Goal: Communication & Community: Answer question/provide support

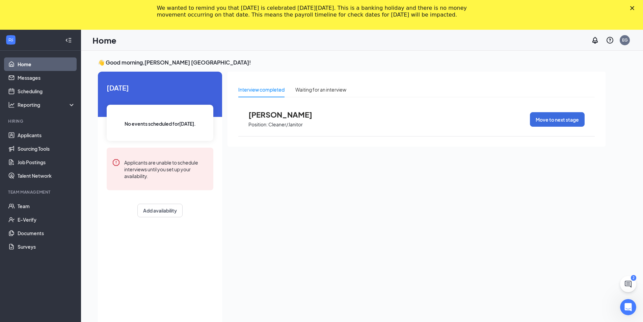
click at [634, 7] on polygon "Close" at bounding box center [632, 8] width 4 height 4
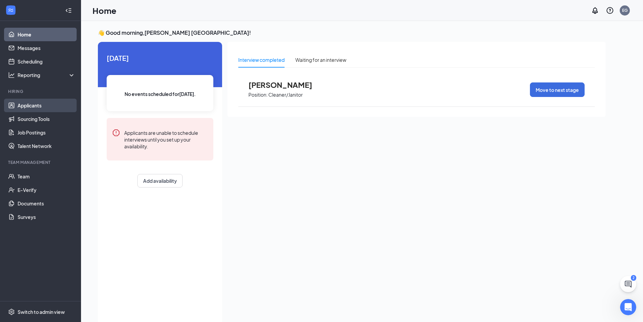
click at [53, 102] on link "Applicants" at bounding box center [47, 105] width 58 height 13
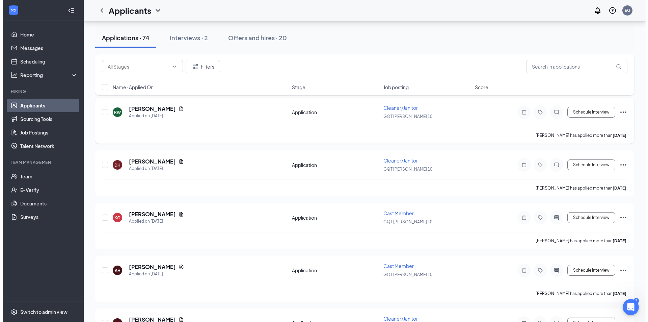
scroll to position [945, 0]
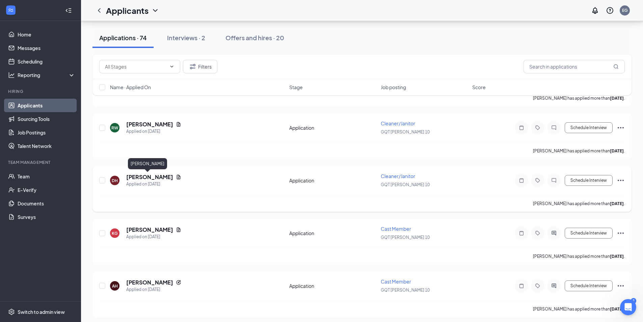
click at [156, 175] on h5 "[PERSON_NAME]" at bounding box center [149, 176] width 47 height 7
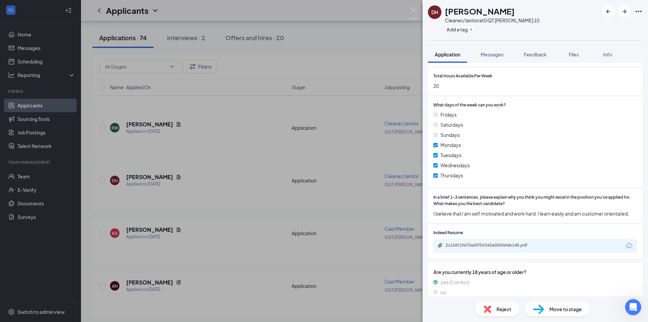
scroll to position [229, 0]
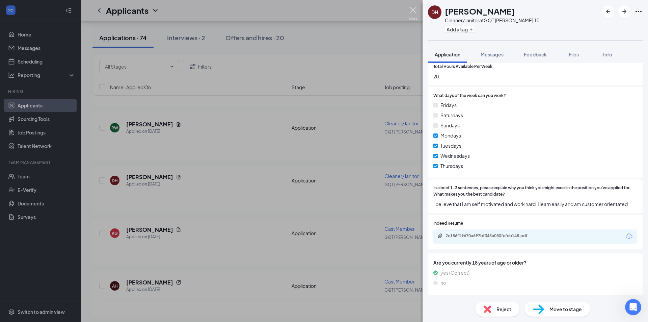
click at [411, 10] on img at bounding box center [413, 13] width 8 height 13
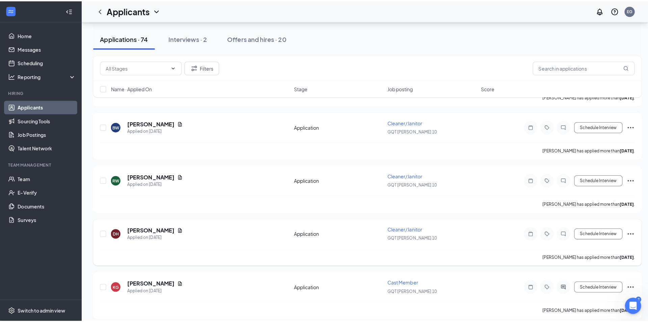
scroll to position [877, 0]
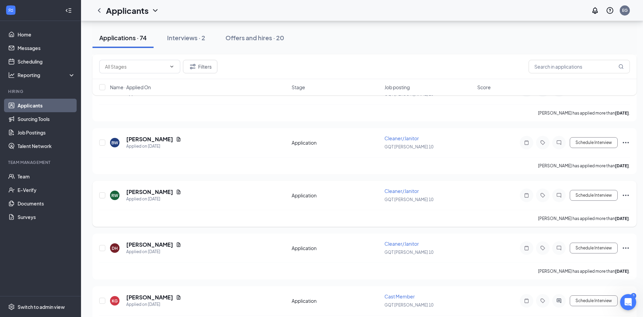
click at [156, 193] on h5 "[PERSON_NAME]" at bounding box center [149, 191] width 47 height 7
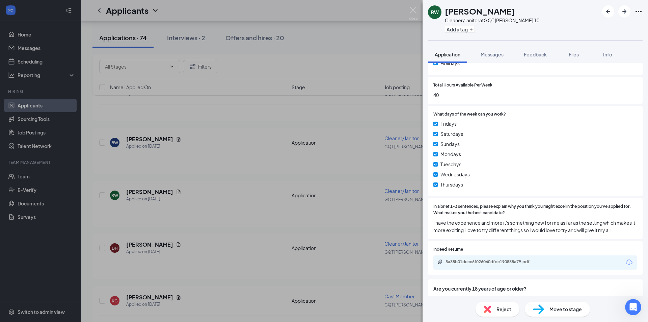
scroll to position [236, 0]
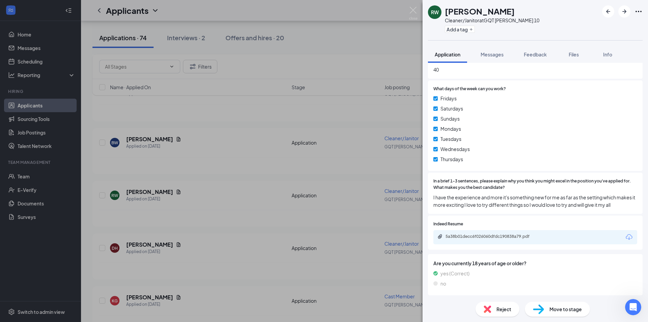
click at [487, 240] on div "5a38b01decc6f026060dfdc190838a79.pdf" at bounding box center [535, 237] width 204 height 14
click at [489, 239] on div "5a38b01decc6f026060dfdc190838a79.pdf" at bounding box center [492, 236] width 94 height 5
click at [411, 13] on img at bounding box center [413, 13] width 8 height 13
click at [154, 140] on h5 "[PERSON_NAME]" at bounding box center [149, 138] width 47 height 7
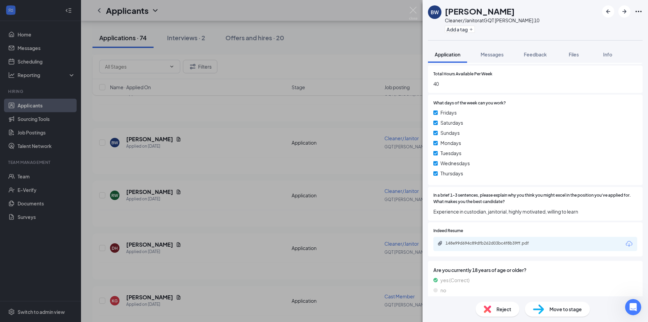
scroll to position [229, 0]
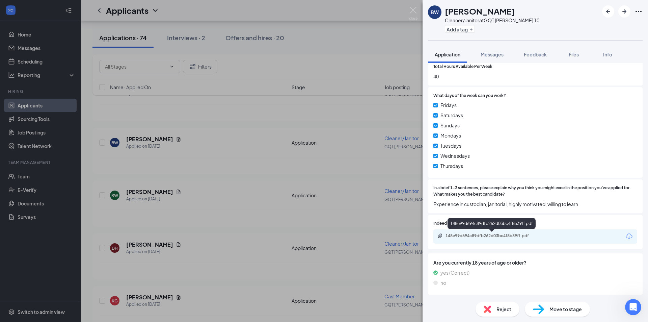
click at [487, 236] on div "148e99d694c89dfb262d03bc4f8b39ff.pdf" at bounding box center [492, 235] width 94 height 5
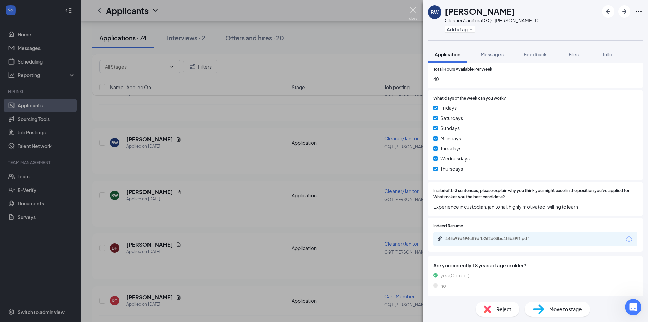
click at [414, 12] on img at bounding box center [413, 13] width 8 height 13
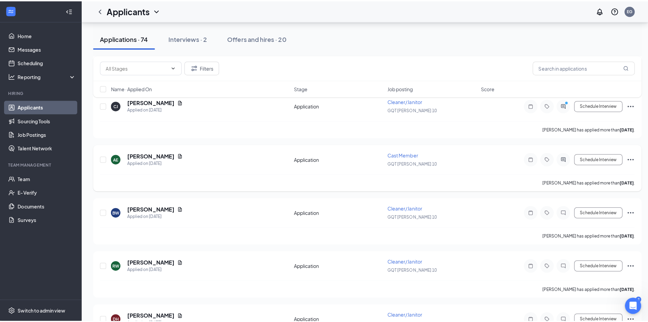
scroll to position [810, 0]
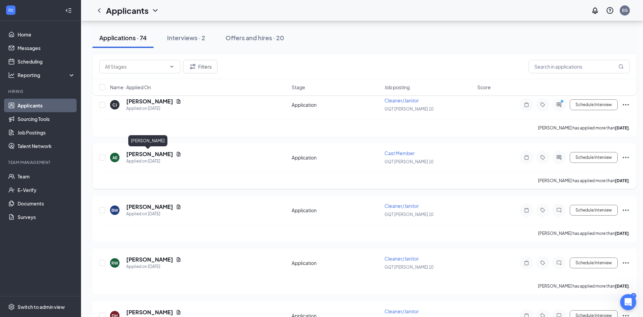
click at [142, 154] on h5 "[PERSON_NAME]" at bounding box center [149, 153] width 47 height 7
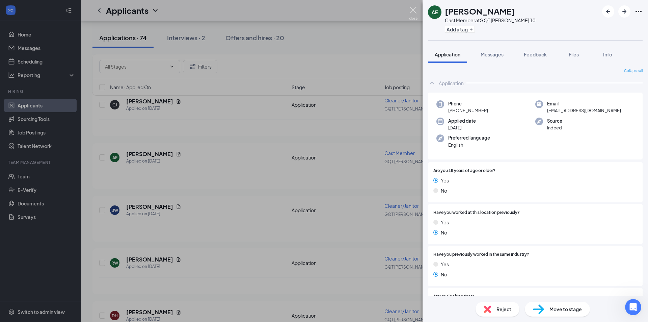
click at [412, 8] on img at bounding box center [413, 13] width 8 height 13
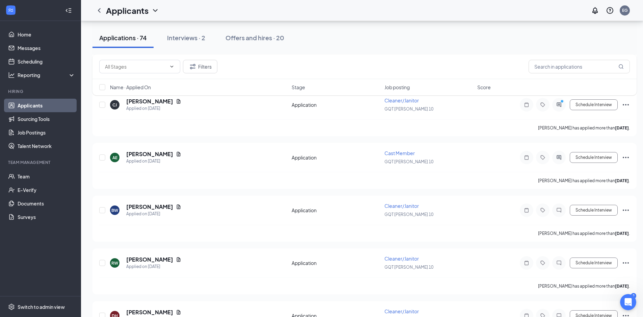
click at [172, 101] on div "Filters Name · Applied On Stage Job posting Score" at bounding box center [364, 78] width 544 height 48
click at [144, 101] on div "Filters Name · Applied On Stage Job posting Score" at bounding box center [364, 78] width 544 height 48
click at [167, 101] on div "Filters Name · Applied On Stage Job posting Score" at bounding box center [364, 78] width 544 height 48
click at [165, 102] on h5 "[PERSON_NAME]" at bounding box center [149, 101] width 47 height 7
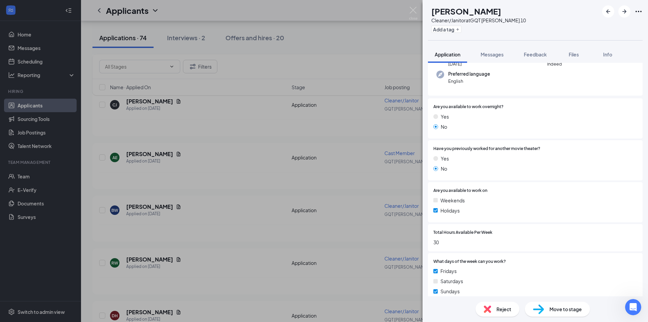
scroll to position [67, 0]
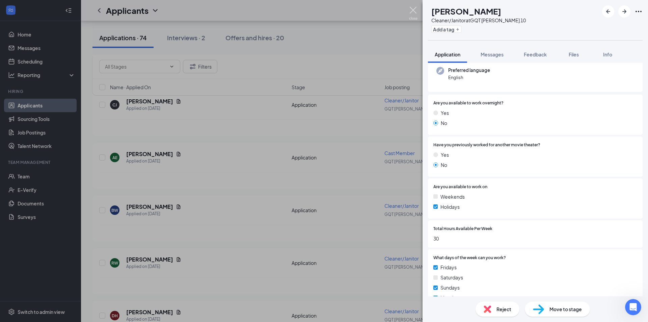
click at [415, 12] on img at bounding box center [413, 13] width 8 height 13
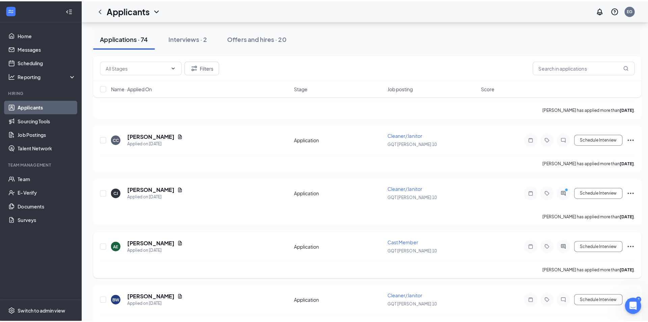
scroll to position [709, 0]
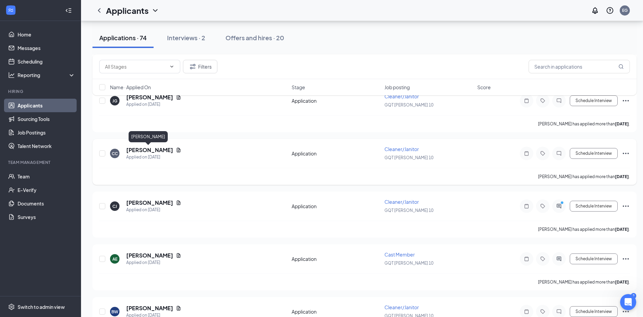
click at [156, 149] on h5 "[PERSON_NAME]" at bounding box center [149, 149] width 47 height 7
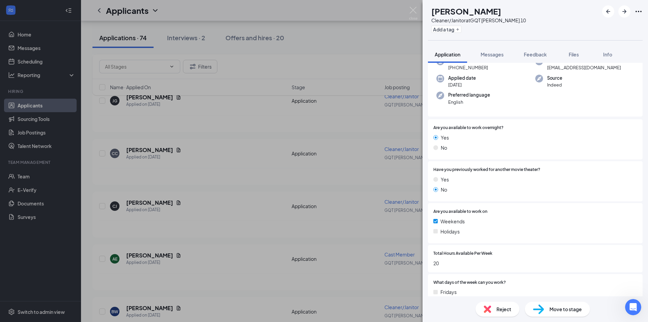
scroll to position [101, 0]
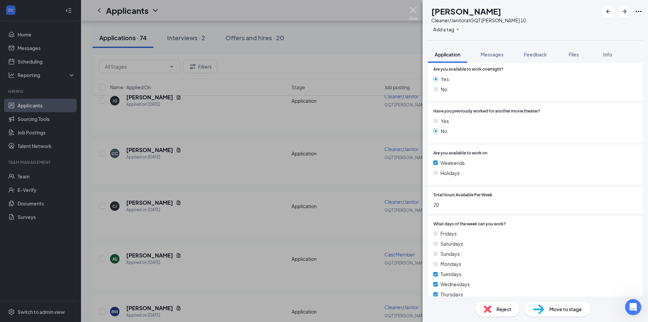
click at [413, 9] on img at bounding box center [413, 13] width 8 height 13
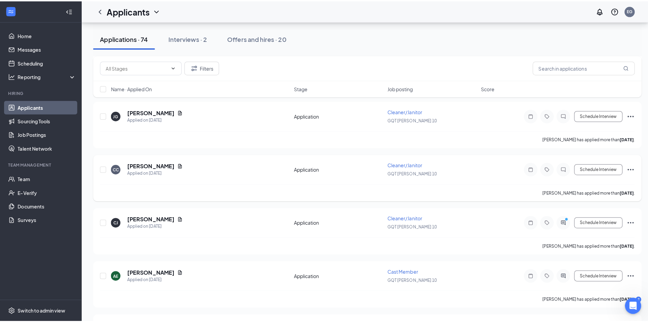
scroll to position [675, 0]
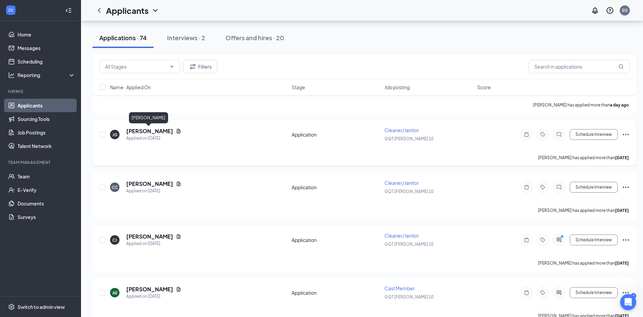
click at [152, 133] on h5 "[PERSON_NAME]" at bounding box center [149, 130] width 47 height 7
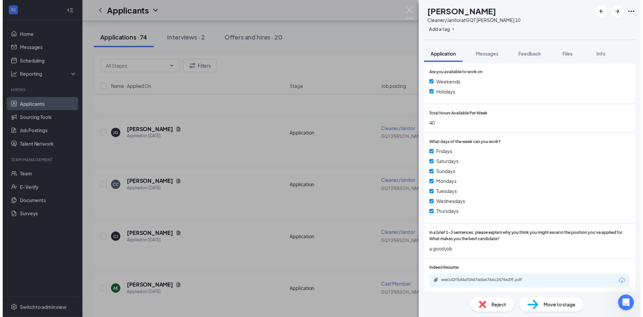
scroll to position [236, 0]
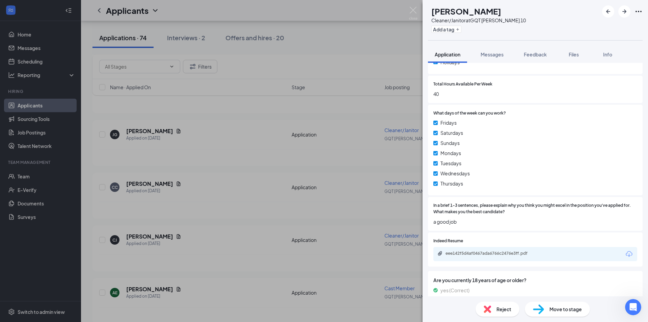
click at [534, 252] on div "eee142f5d4af0467ada6766c2476e3ff.pdf" at bounding box center [535, 254] width 204 height 14
click at [534, 250] on div "eee142f5d4af0467ada6766c2476e3ff.pdf" at bounding box center [492, 252] width 94 height 5
click at [412, 8] on img at bounding box center [413, 13] width 8 height 13
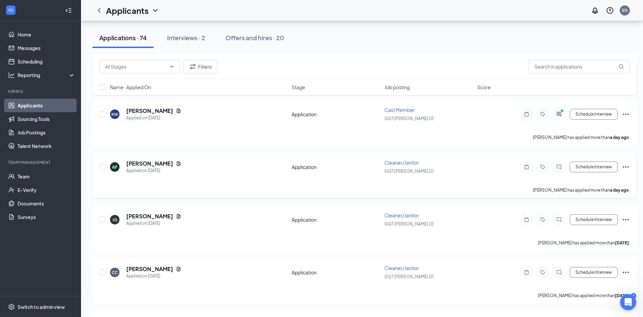
scroll to position [574, 0]
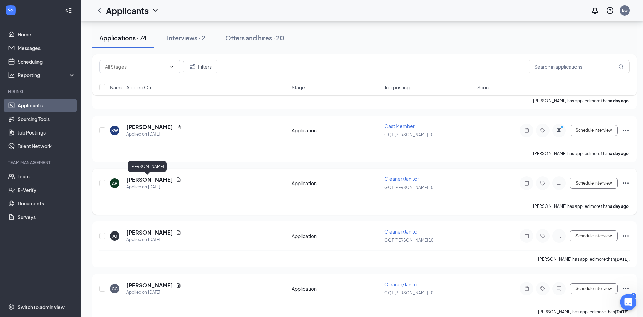
click at [151, 181] on h5 "[PERSON_NAME]" at bounding box center [149, 179] width 47 height 7
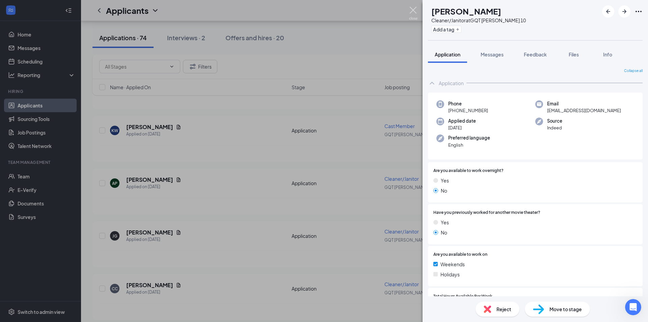
click at [414, 10] on img at bounding box center [413, 13] width 8 height 13
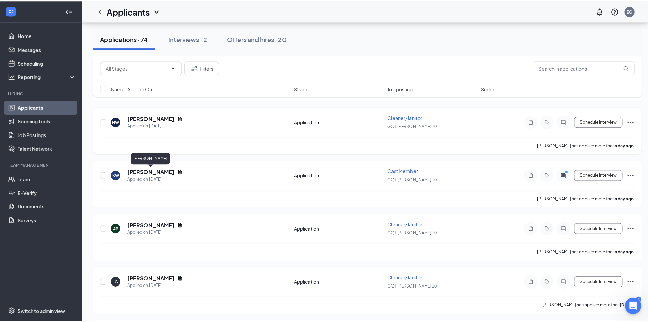
scroll to position [506, 0]
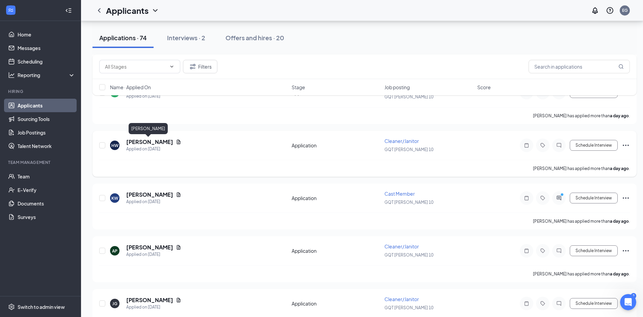
click at [152, 143] on h5 "[PERSON_NAME]" at bounding box center [149, 141] width 47 height 7
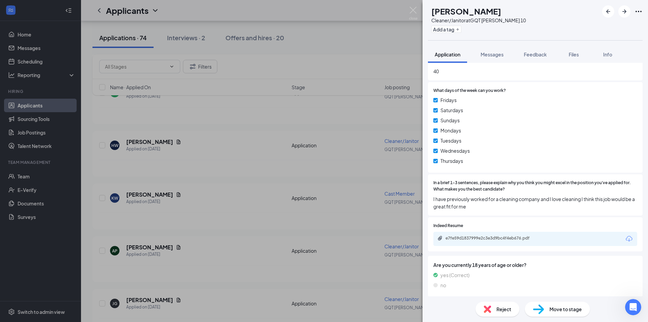
scroll to position [236, 0]
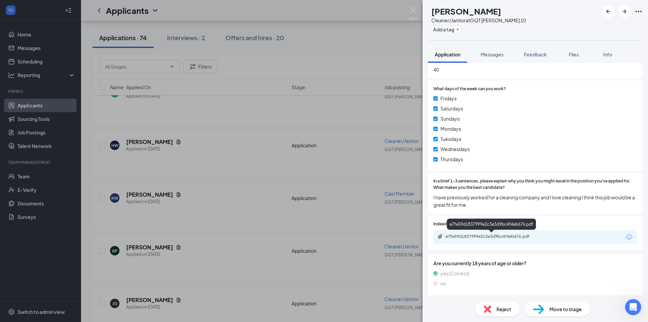
click at [491, 233] on div "e7fe59d1837999e2c3e3d9bc4f4eb676.pdf" at bounding box center [535, 237] width 204 height 14
click at [491, 236] on div "e7fe59d1837999e2c3e3d9bc4f4eb676.pdf" at bounding box center [492, 236] width 94 height 5
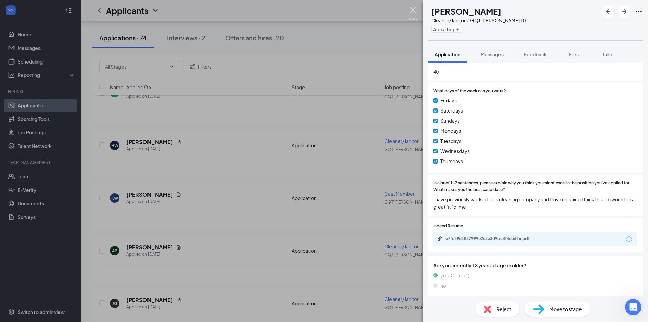
click at [413, 9] on img at bounding box center [413, 13] width 8 height 13
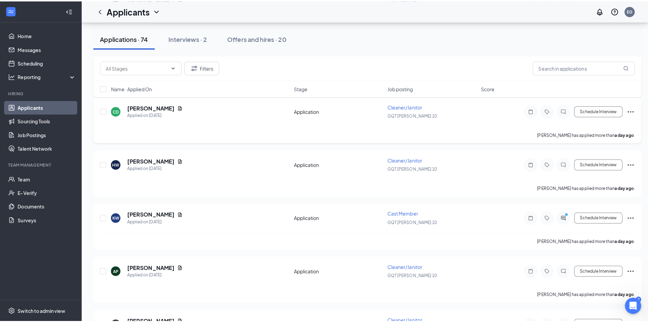
scroll to position [472, 0]
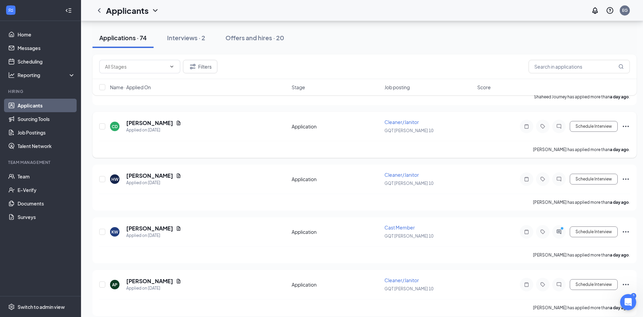
click at [163, 120] on h5 "[PERSON_NAME]" at bounding box center [149, 122] width 47 height 7
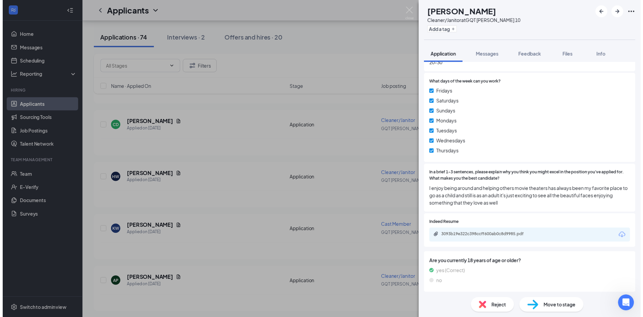
scroll to position [244, 0]
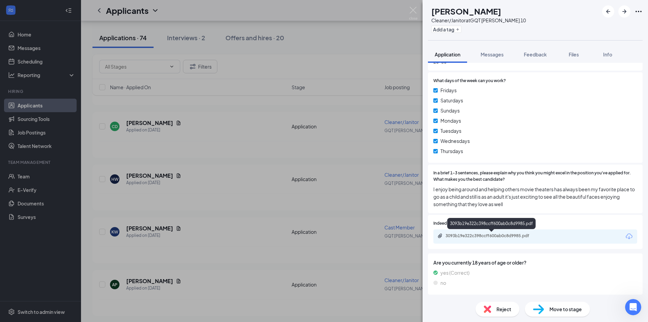
click at [462, 236] on div "3093b19e322c398ccff600ab0c8d9985.pdf" at bounding box center [492, 235] width 94 height 5
click at [413, 11] on img at bounding box center [413, 13] width 8 height 13
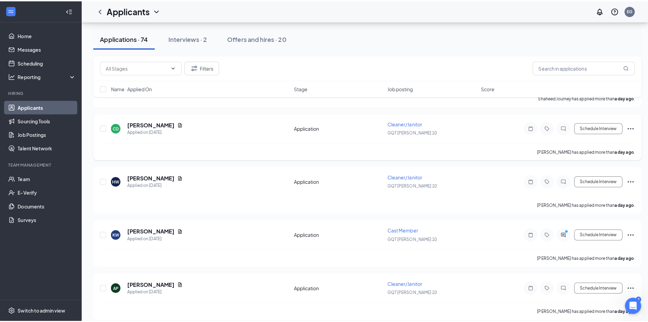
scroll to position [405, 0]
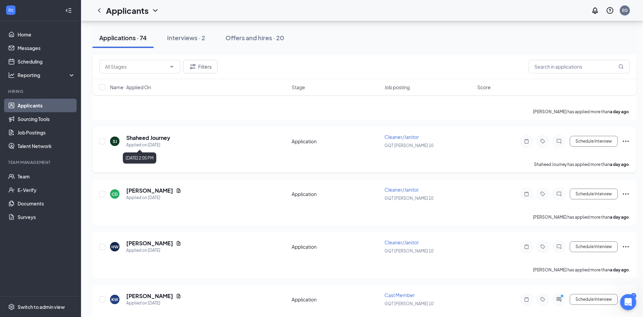
click at [163, 141] on h5 "Shaheed Journey" at bounding box center [148, 137] width 44 height 7
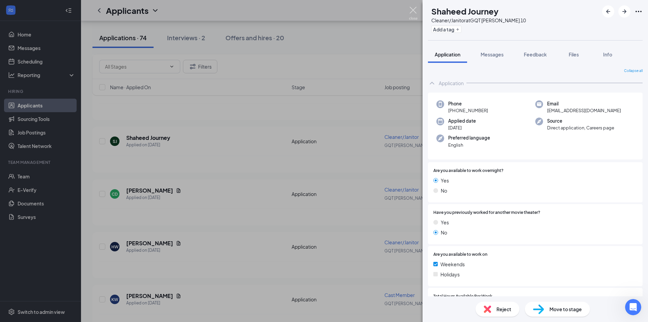
click at [414, 12] on img at bounding box center [413, 13] width 8 height 13
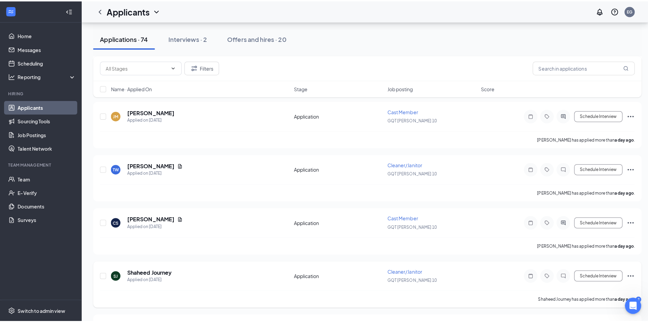
scroll to position [270, 0]
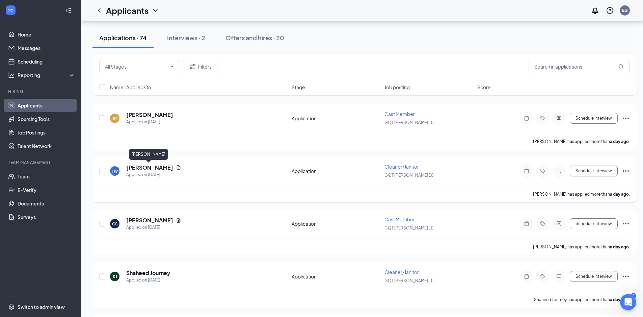
click at [150, 166] on h5 "[PERSON_NAME]" at bounding box center [149, 167] width 47 height 7
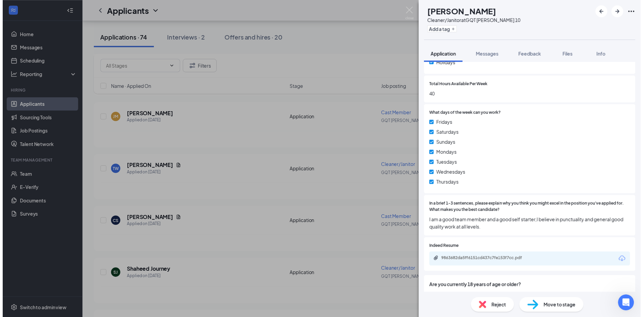
scroll to position [236, 0]
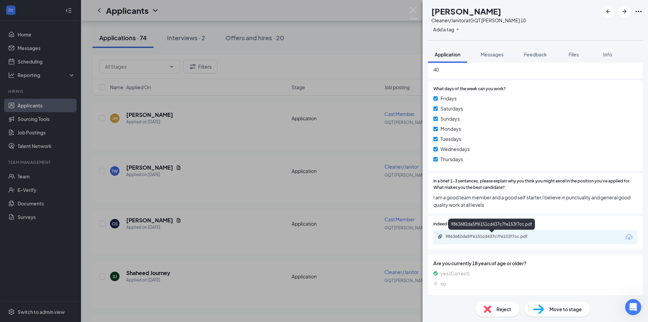
click at [456, 237] on div "9863682da5ff6151cd437c7fe153f7cc.pdf" at bounding box center [492, 236] width 94 height 5
click at [414, 10] on img at bounding box center [413, 13] width 8 height 13
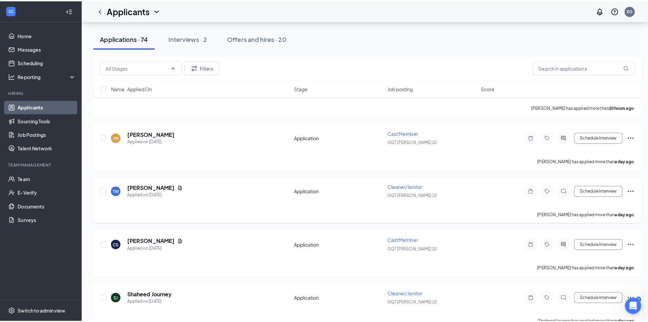
scroll to position [169, 0]
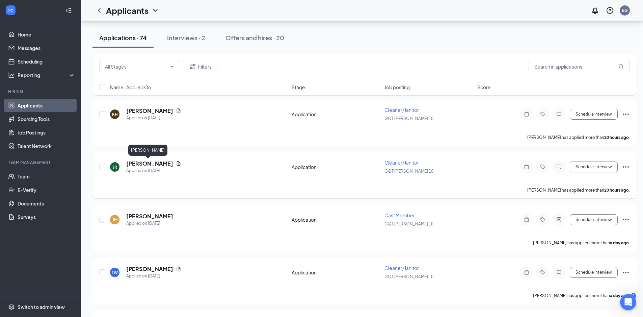
click at [154, 164] on h5 "[PERSON_NAME]" at bounding box center [149, 163] width 47 height 7
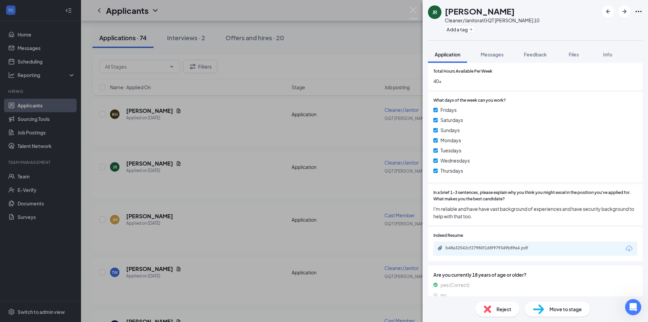
scroll to position [237, 0]
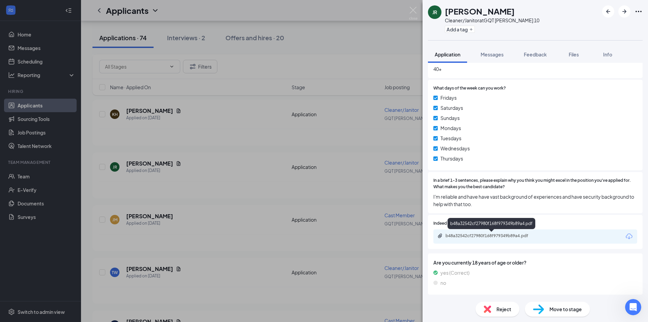
click at [527, 234] on div "b48a32542cf27980f168f979349b89a4.pdf" at bounding box center [492, 235] width 94 height 5
click at [410, 10] on img at bounding box center [413, 13] width 8 height 13
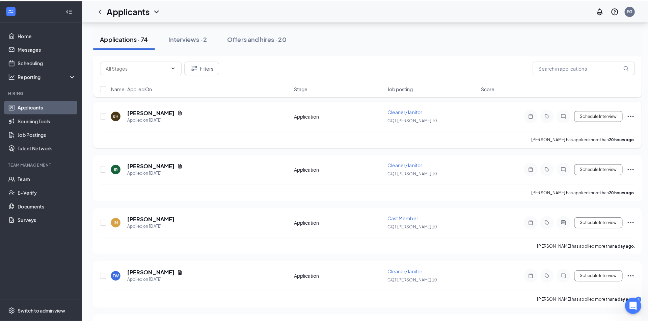
scroll to position [101, 0]
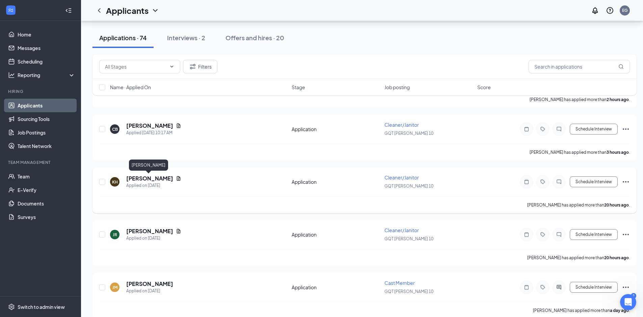
click at [156, 179] on h5 "[PERSON_NAME]" at bounding box center [149, 177] width 47 height 7
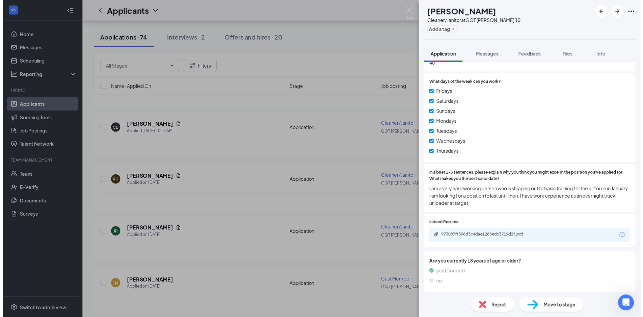
scroll to position [244, 0]
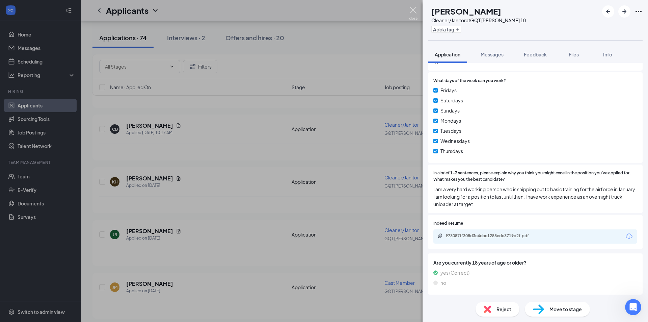
click at [415, 11] on img at bounding box center [413, 13] width 8 height 13
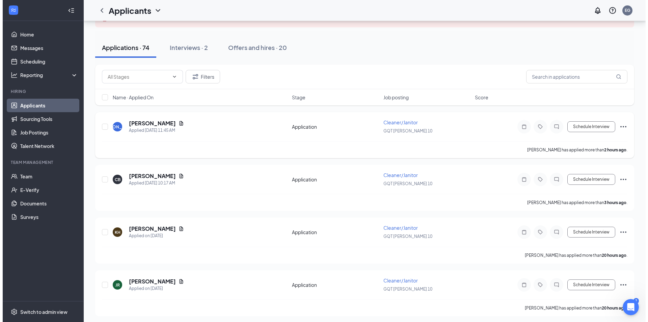
scroll to position [34, 0]
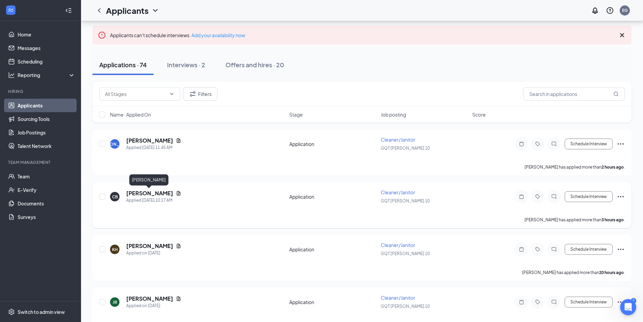
click at [156, 195] on h5 "[PERSON_NAME]" at bounding box center [149, 192] width 47 height 7
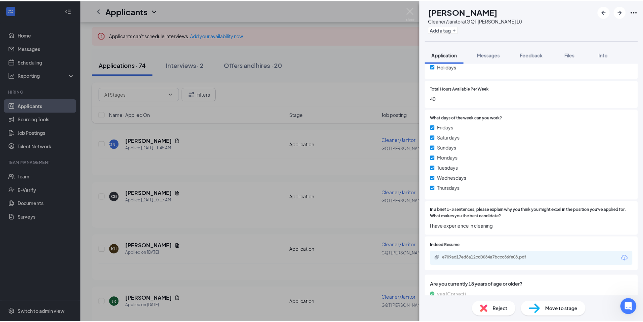
scroll to position [196, 0]
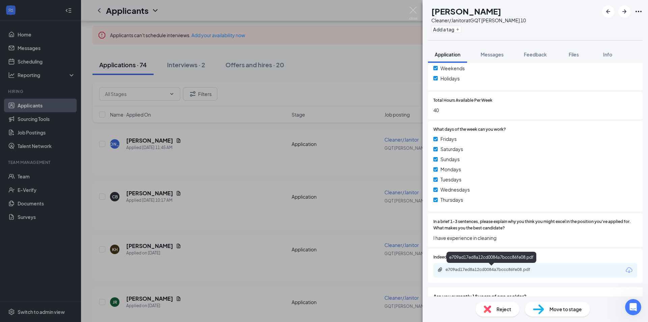
click at [501, 272] on div "e709ad17ed8a12cd0084a7bccc86fe08.pdf" at bounding box center [492, 269] width 94 height 5
click at [413, 9] on img at bounding box center [413, 13] width 8 height 13
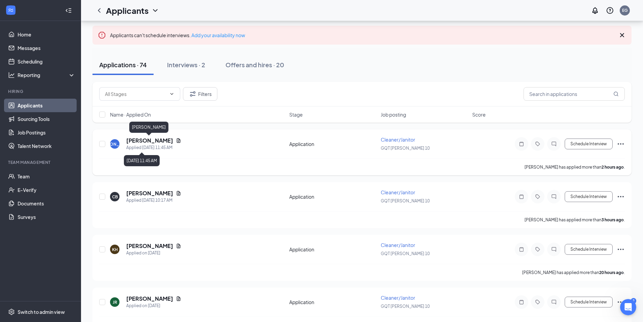
click at [148, 139] on h5 "[PERSON_NAME]" at bounding box center [149, 140] width 47 height 7
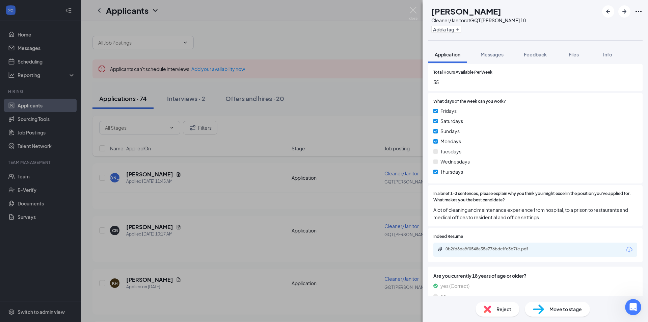
scroll to position [236, 0]
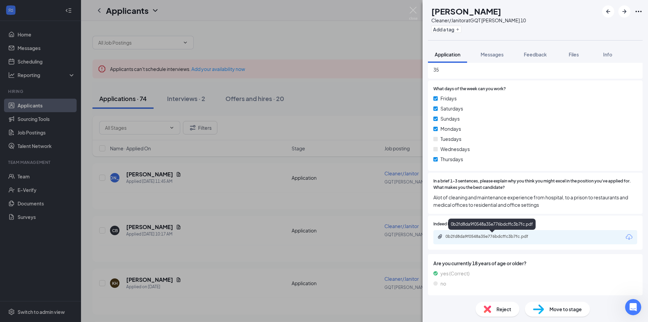
click at [487, 236] on div "0b2fd8da9f0548a35e776bdcffc3b7fc.pdf" at bounding box center [492, 236] width 94 height 5
click at [414, 10] on img at bounding box center [413, 13] width 8 height 13
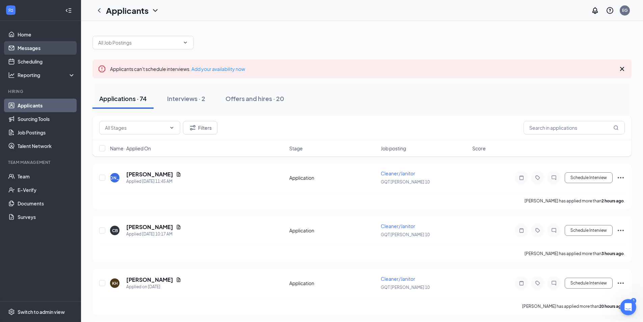
click at [33, 49] on link "Messages" at bounding box center [47, 47] width 58 height 13
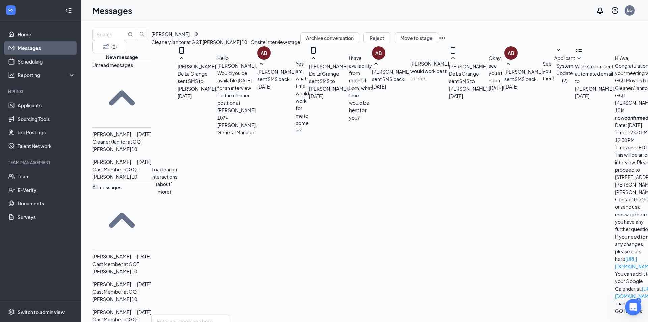
scroll to position [146, 0]
type textarea "I"
type textarea "I am going to offer you the job at $14 per hour. Before I can send you the link…"
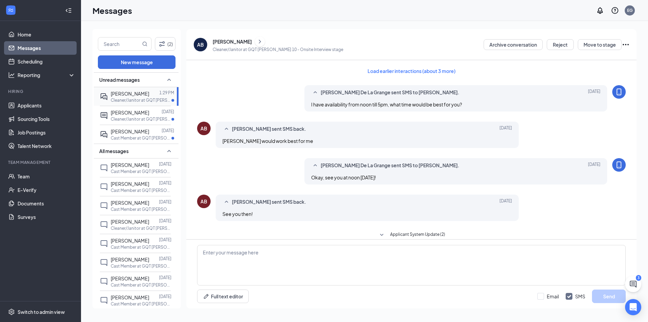
click at [126, 95] on span "[PERSON_NAME]" at bounding box center [130, 93] width 38 height 6
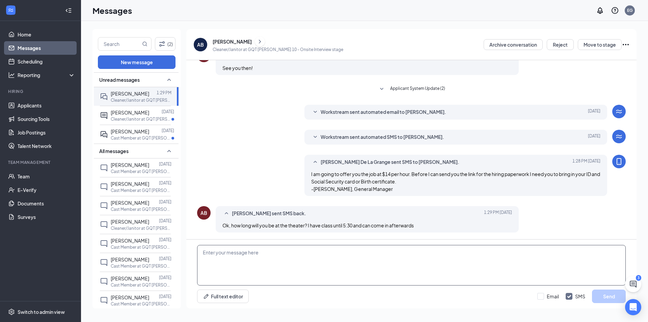
click at [355, 245] on textarea at bounding box center [411, 265] width 429 height 40
type textarea "M"
type textarea "a"
click at [272, 252] on textarea "I am leaving at 3pm today but My shift manager can scan those documents for me …" at bounding box center [411, 265] width 429 height 40
click at [307, 252] on textarea "I am leaving at 3pm today but my shift manager can scan those documents for me …" at bounding box center [411, 265] width 429 height 40
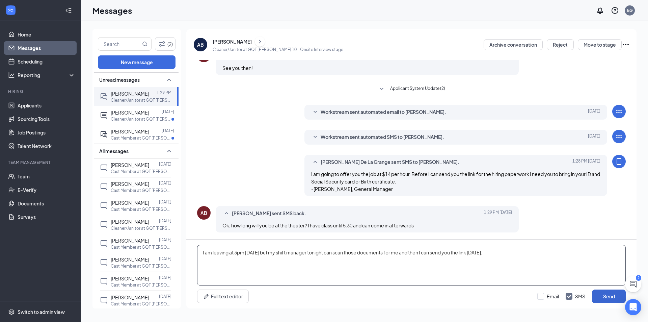
type textarea "I am leaving at 3pm today but my shift manager tonight can scan those documents…"
click at [621, 297] on button "Send" at bounding box center [609, 295] width 34 height 13
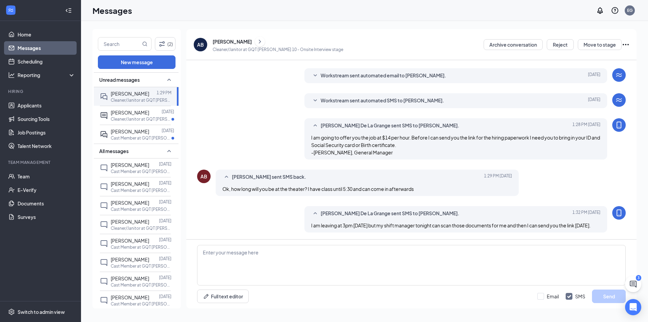
scroll to position [190, 0]
click at [131, 134] on span "[PERSON_NAME]" at bounding box center [130, 131] width 38 height 6
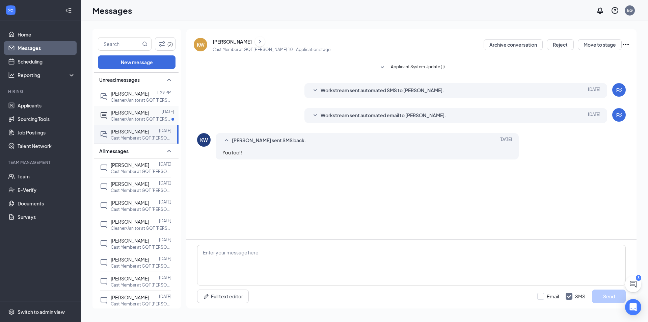
click at [133, 116] on div "[PERSON_NAME]" at bounding box center [130, 112] width 38 height 7
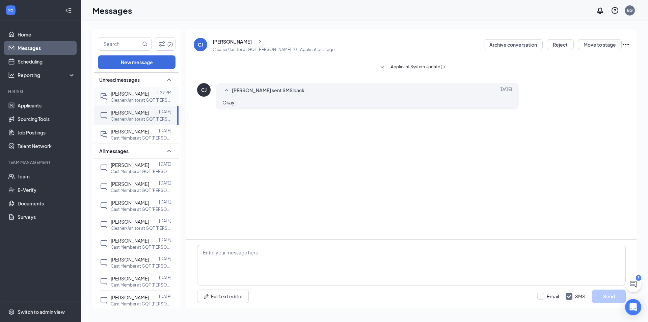
click at [131, 100] on p "Cleaner/Janitor at GQT [PERSON_NAME] 10" at bounding box center [141, 100] width 61 height 6
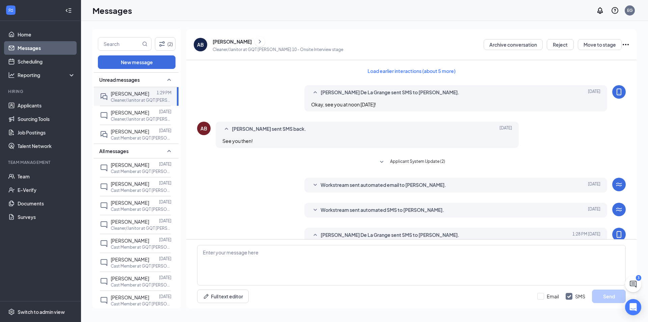
scroll to position [153, 0]
